Goal: Navigation & Orientation: Find specific page/section

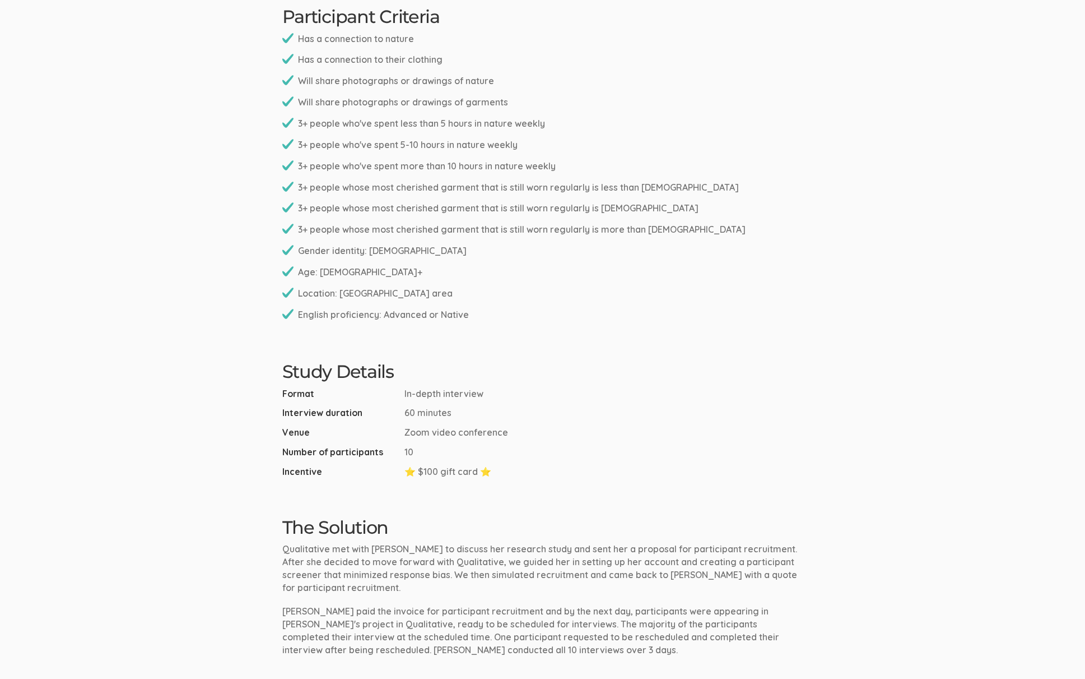
scroll to position [881, 0]
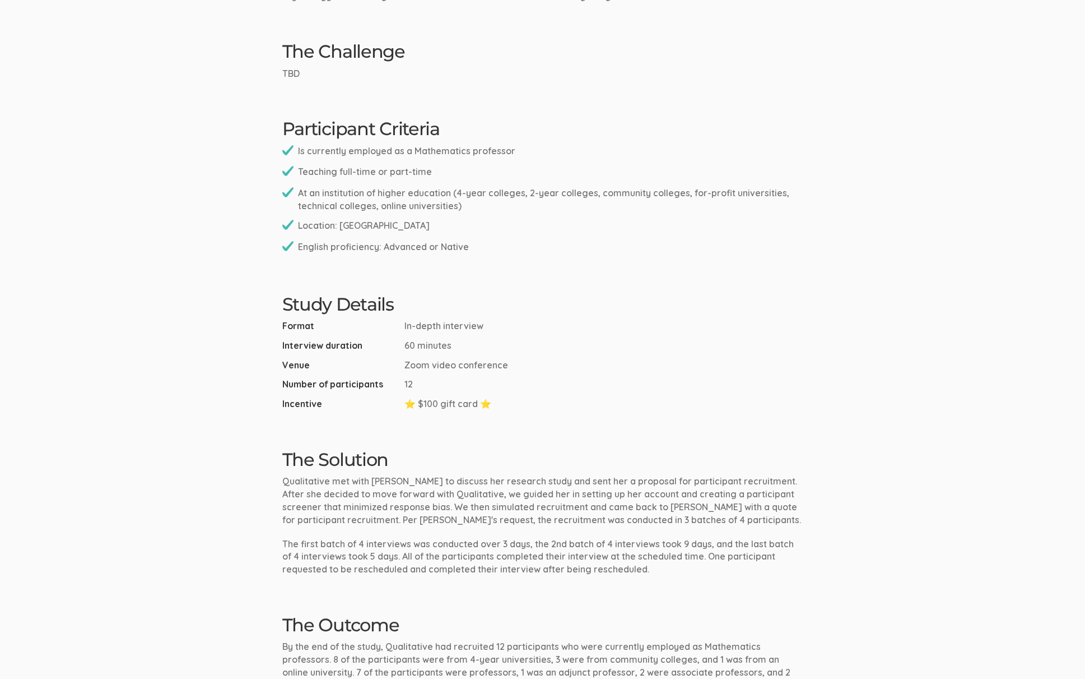
scroll to position [144, 0]
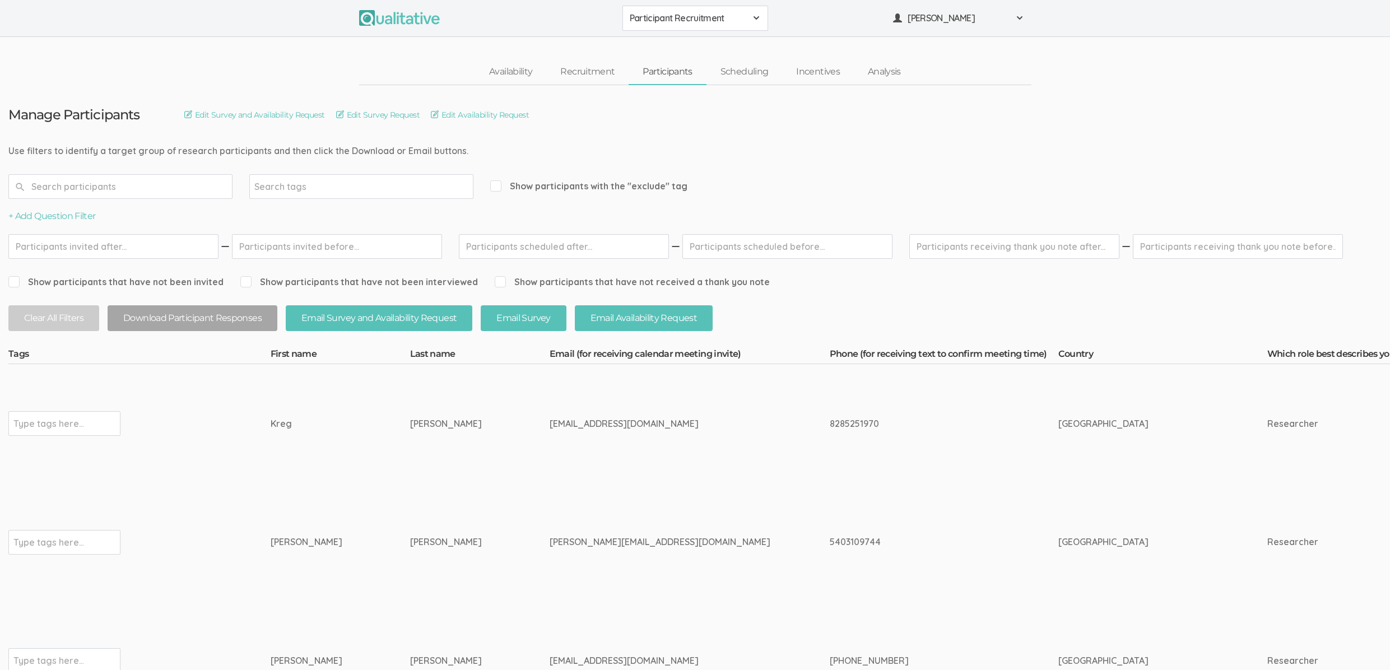
click at [658, 17] on span "Participant Recruitment" at bounding box center [688, 18] width 117 height 13
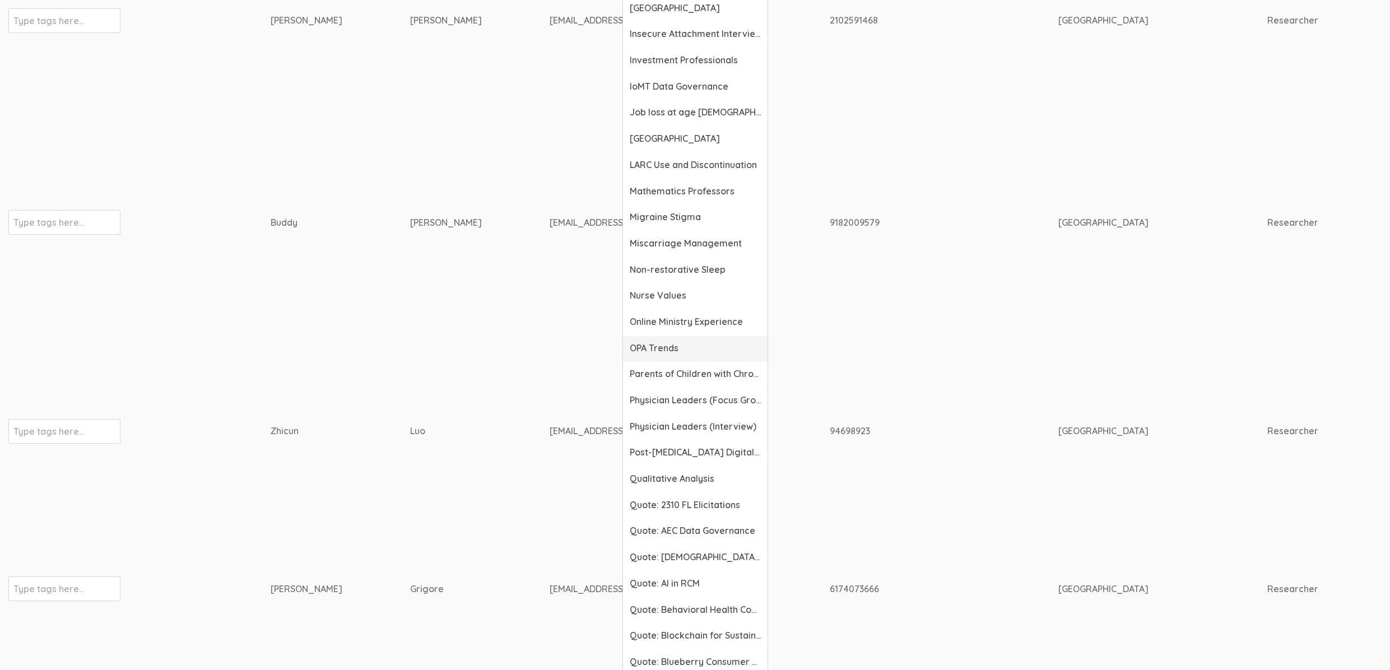
scroll to position [1443, 0]
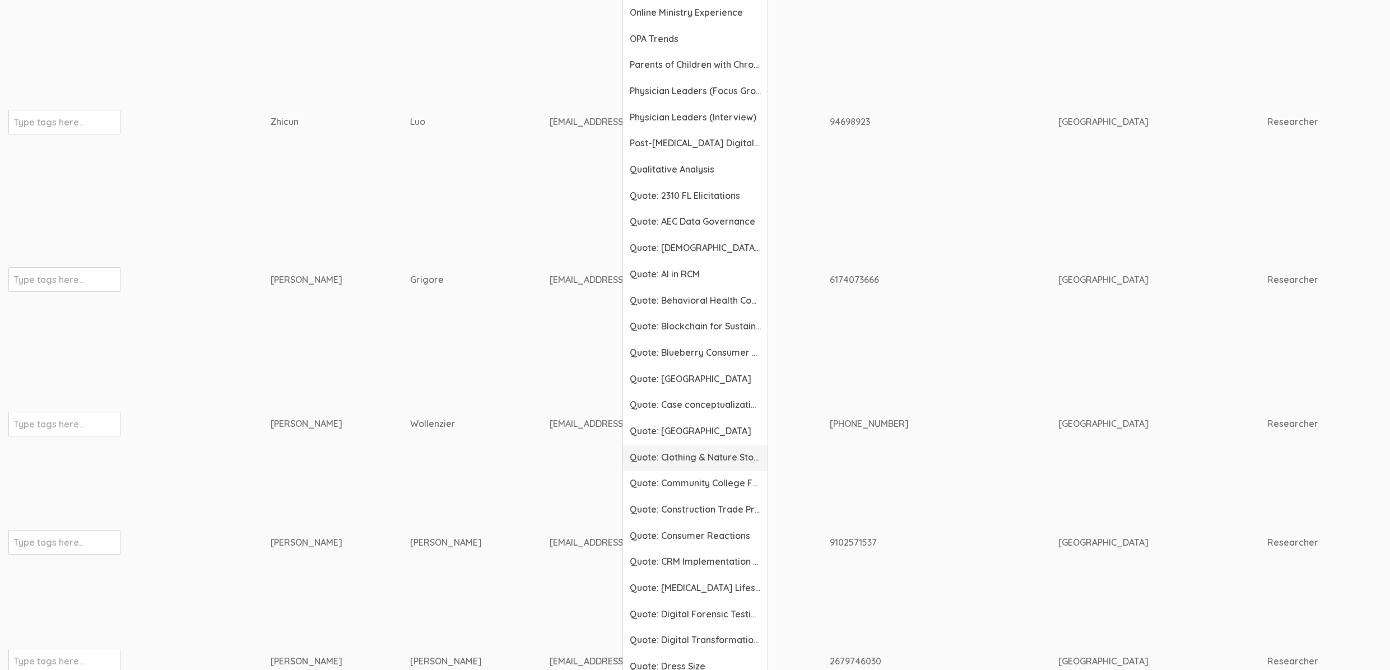
click at [671, 462] on span "Quote: Clothing & Nature Stories" at bounding box center [695, 457] width 131 height 13
